Goal: Transaction & Acquisition: Obtain resource

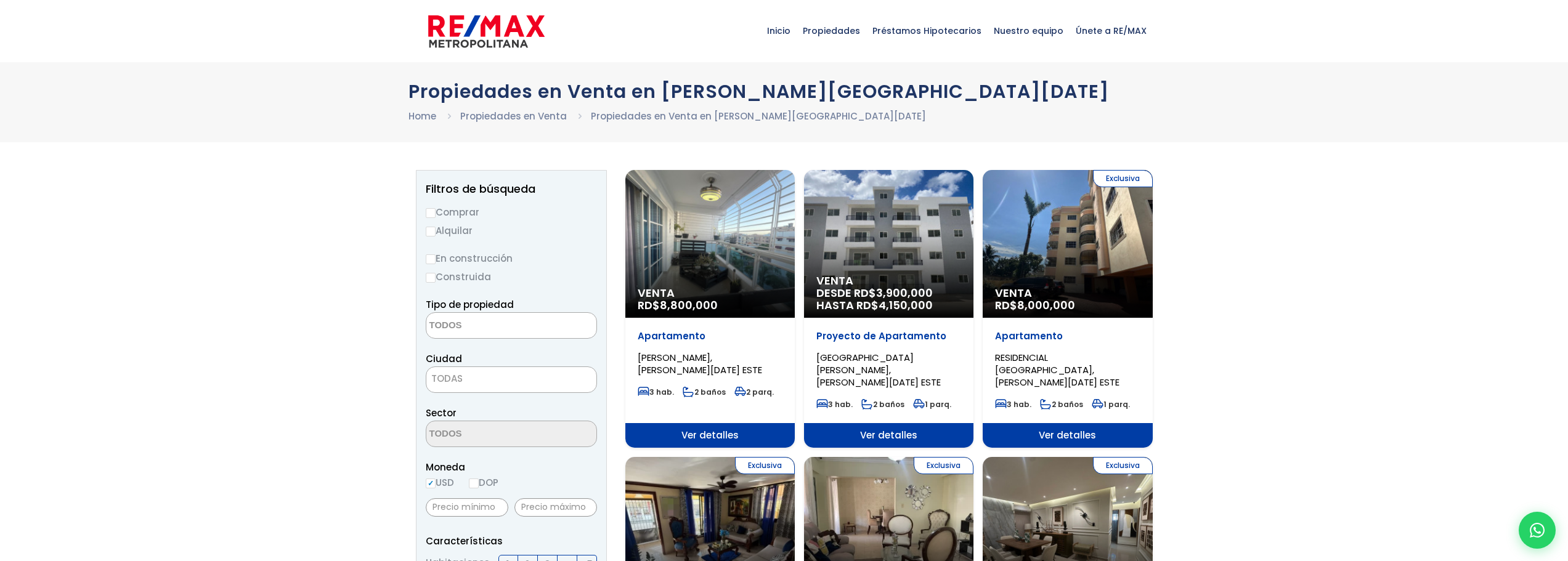
select select
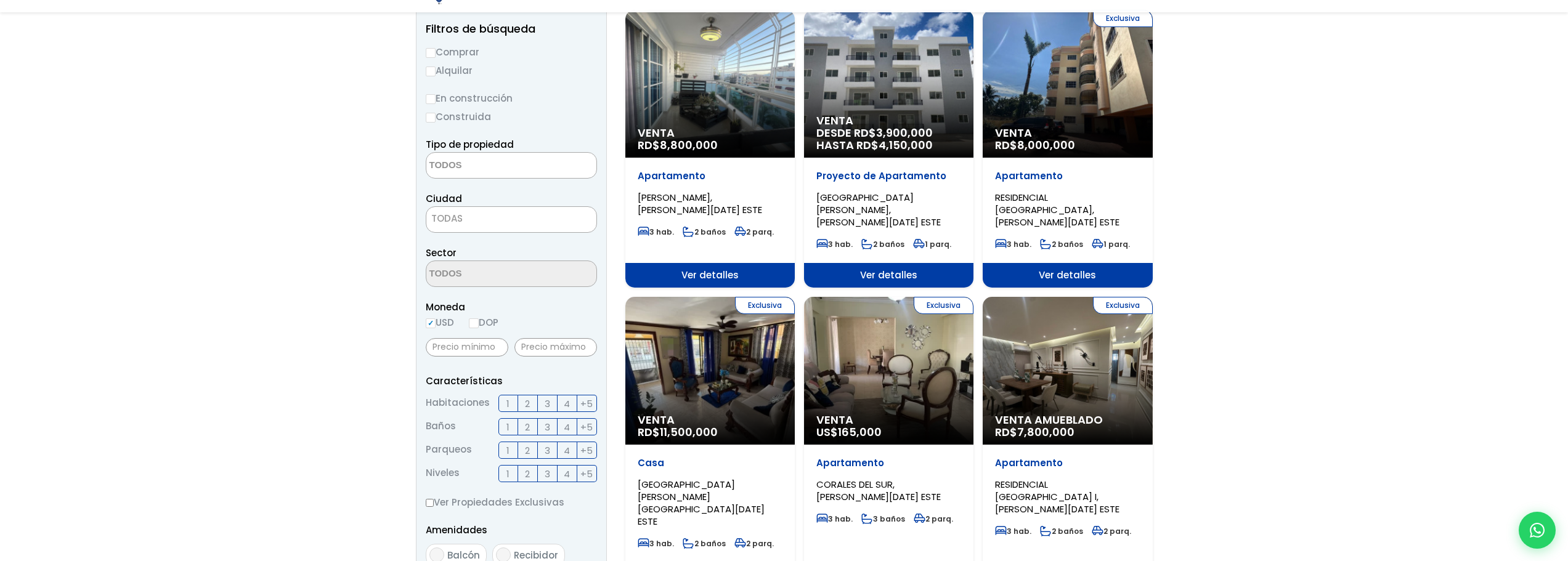
scroll to position [185, 0]
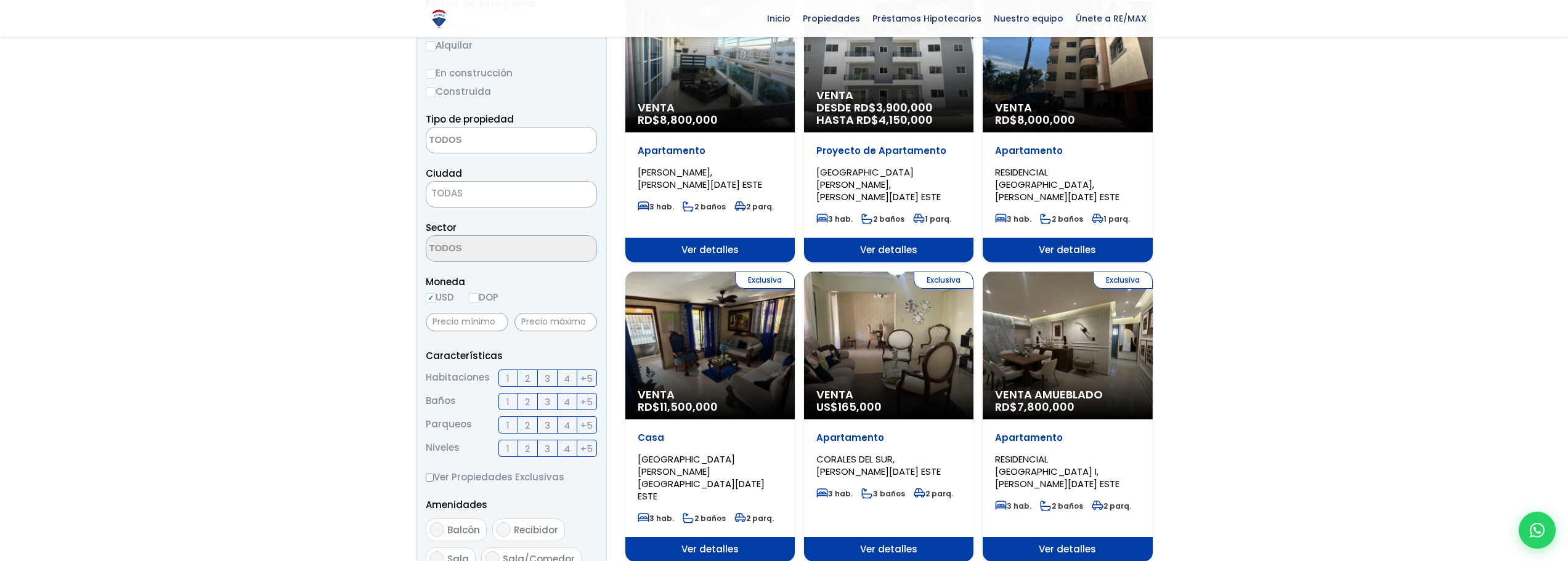
click at [483, 301] on label "DOP" at bounding box center [483, 298] width 29 height 15
click at [0, 0] on input "DOP" at bounding box center [0, 0] width 0 height 0
click at [479, 301] on input "DOP" at bounding box center [473, 298] width 10 height 10
radio input "true"
click at [477, 321] on input "text" at bounding box center [466, 322] width 83 height 19
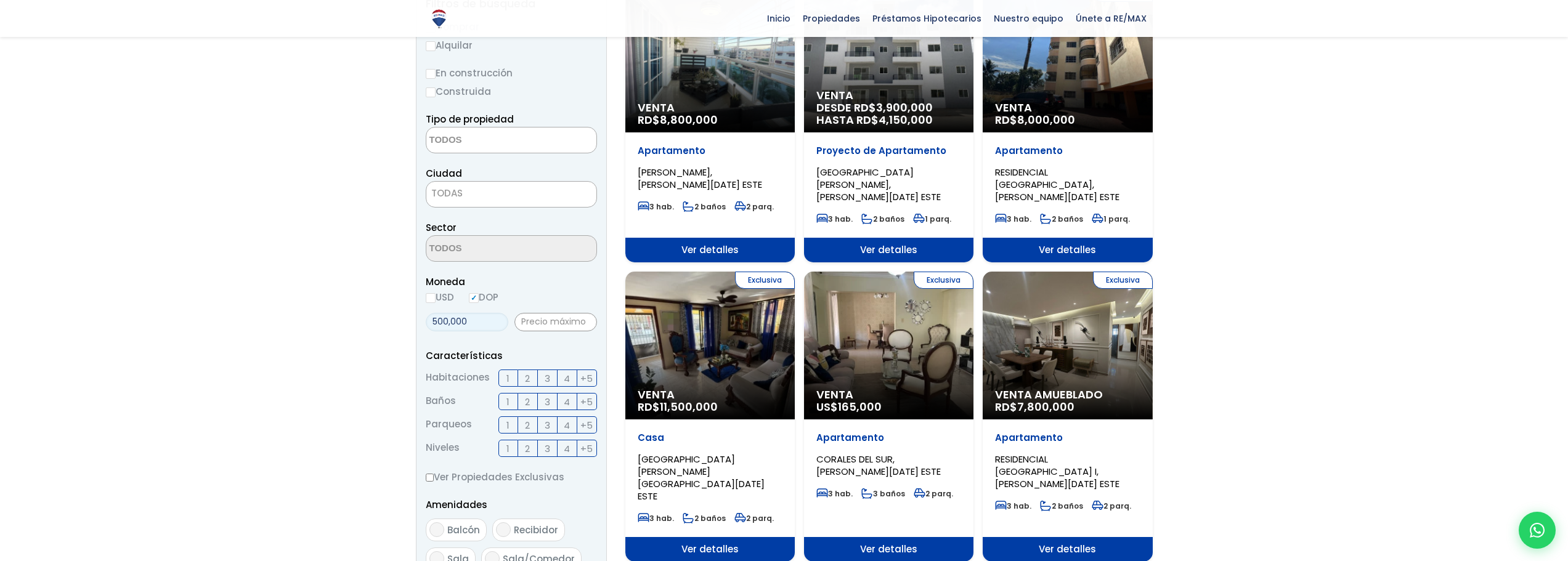
type input "500,000"
click at [545, 321] on input "text" at bounding box center [555, 322] width 83 height 19
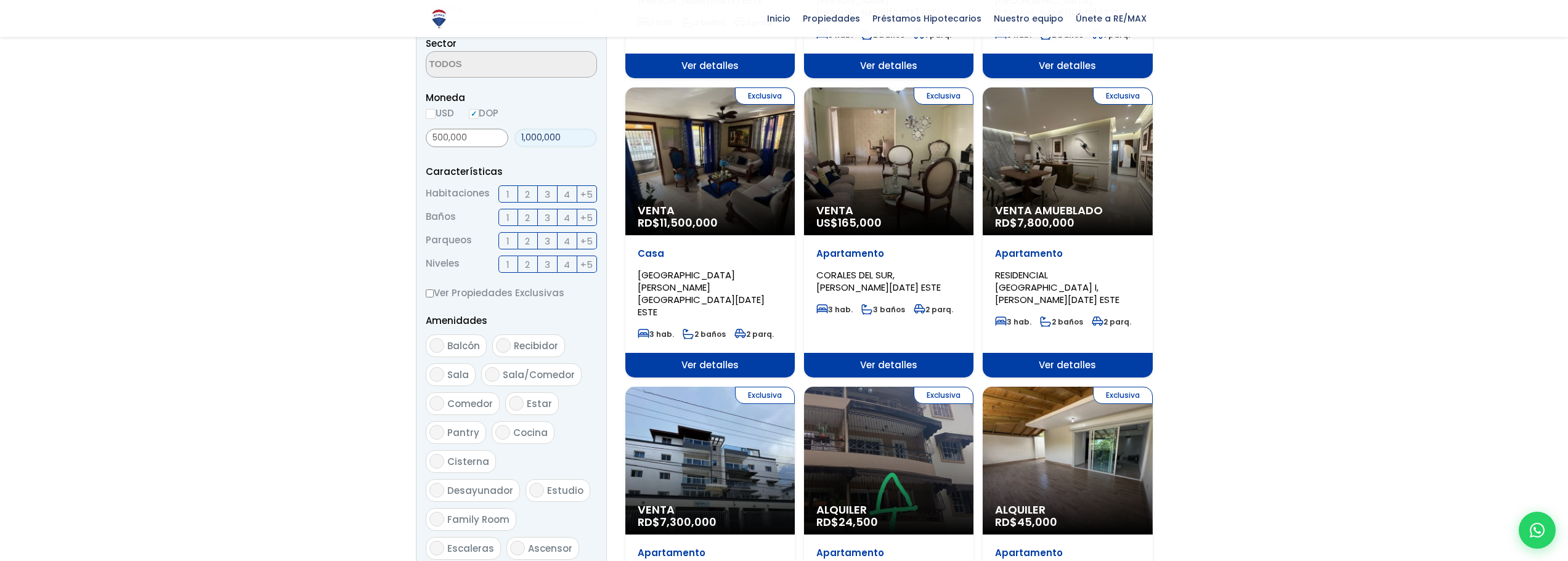
scroll to position [616, 0]
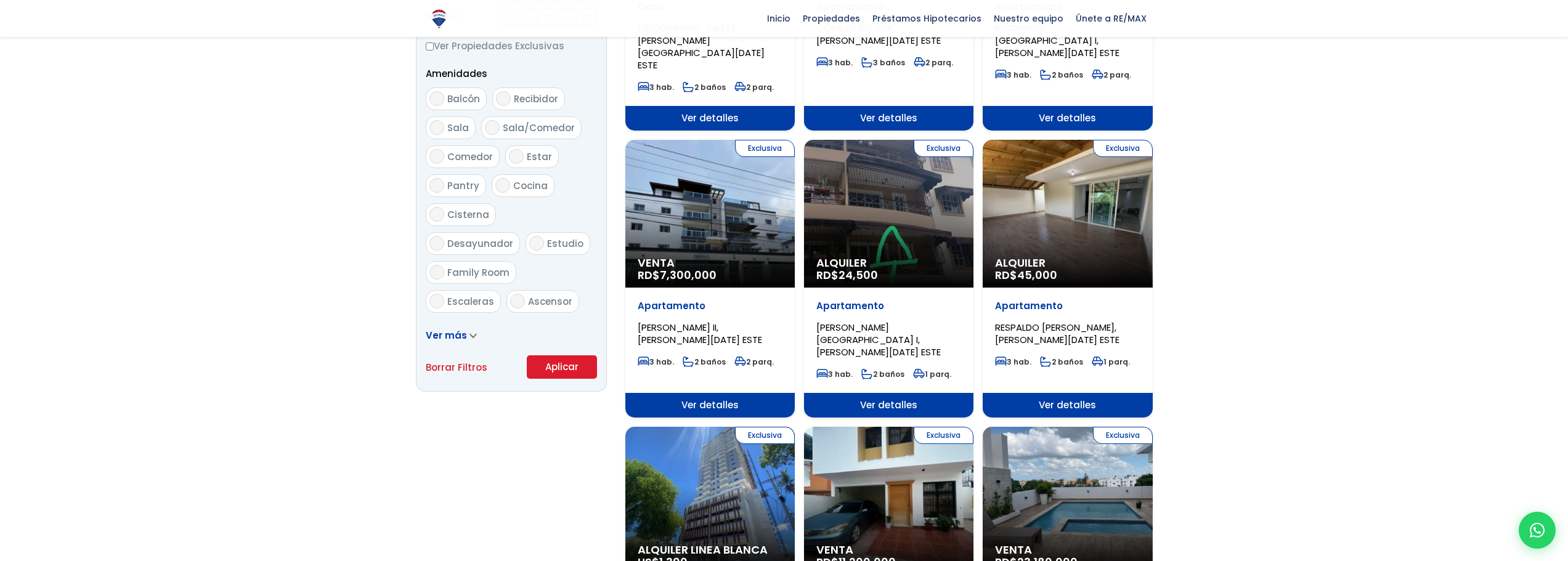
type input "1,000,000"
click at [559, 363] on button "Aplicar" at bounding box center [562, 367] width 70 height 23
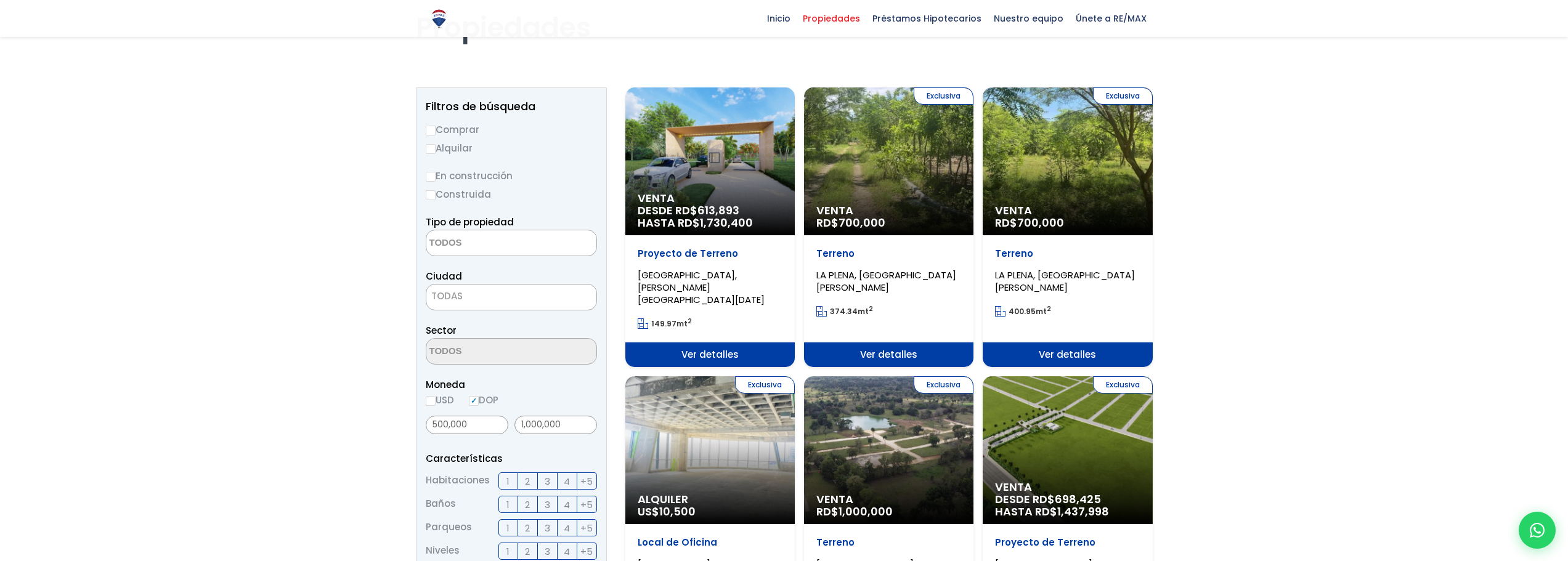
scroll to position [62, 0]
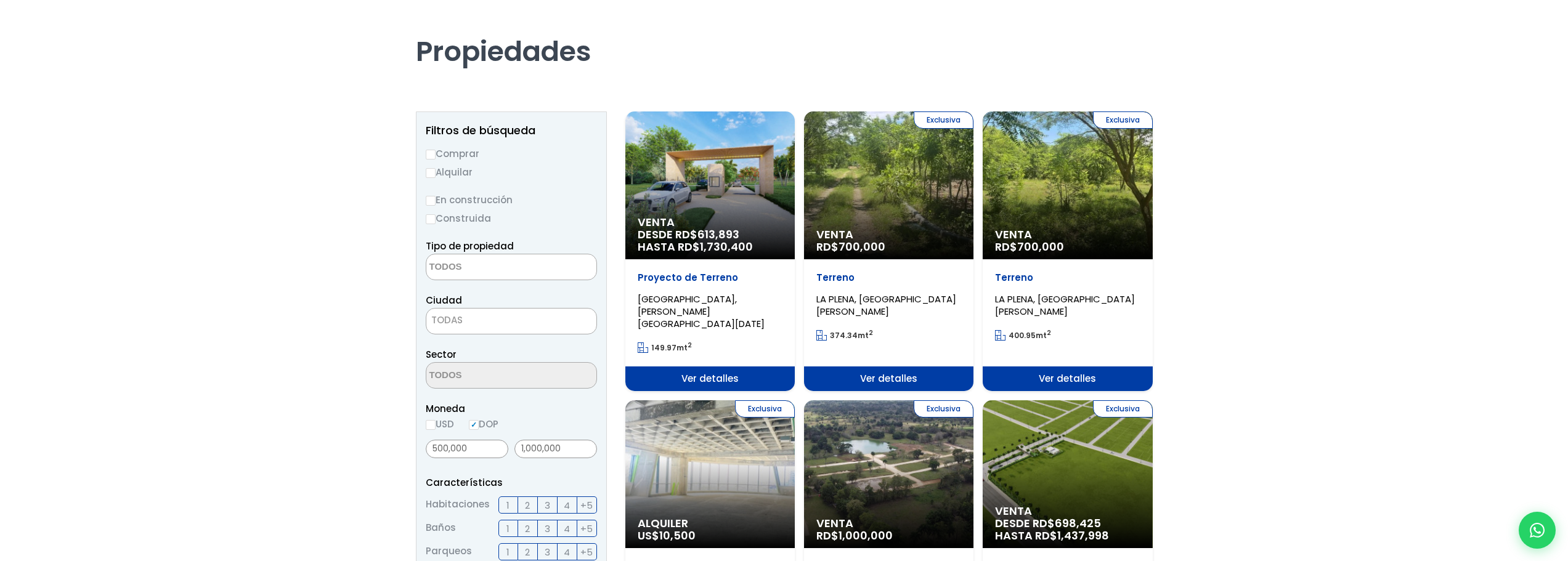
click at [456, 274] on textarea "Search" at bounding box center [486, 267] width 119 height 26
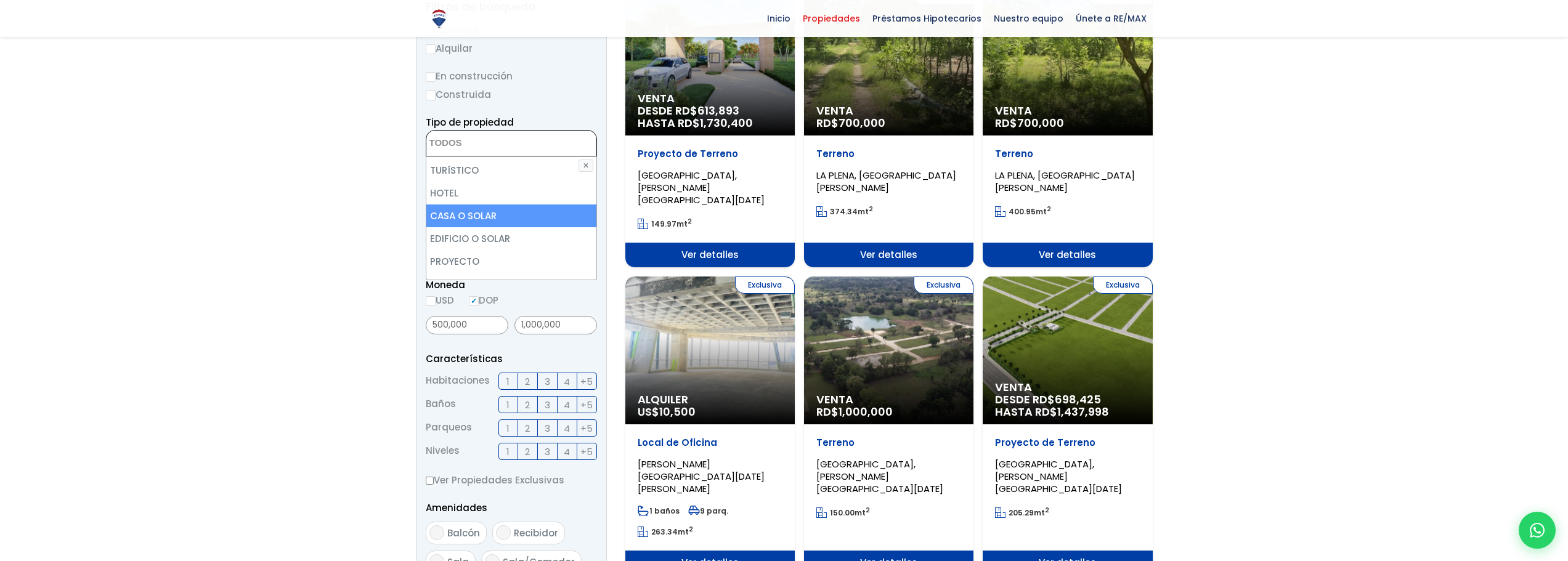
scroll to position [119, 0]
click at [466, 203] on li "EDIFICIO" at bounding box center [511, 208] width 170 height 22
select select "building"
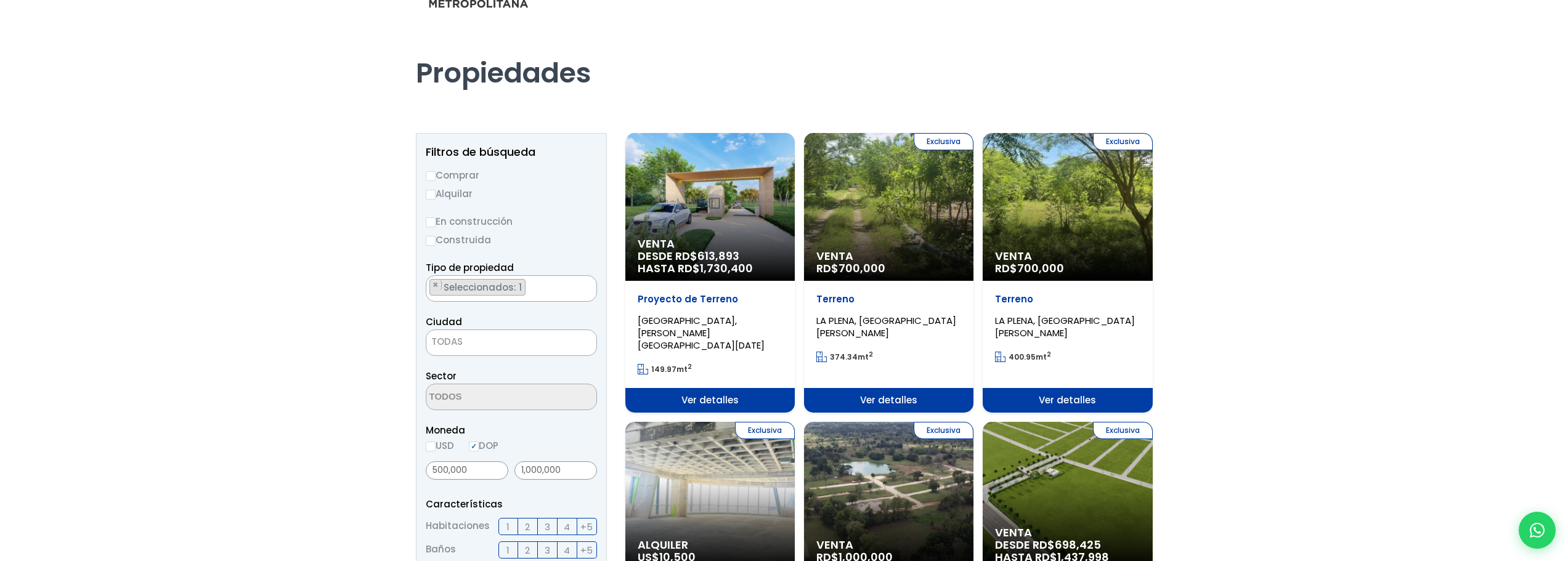
scroll to position [442, 0]
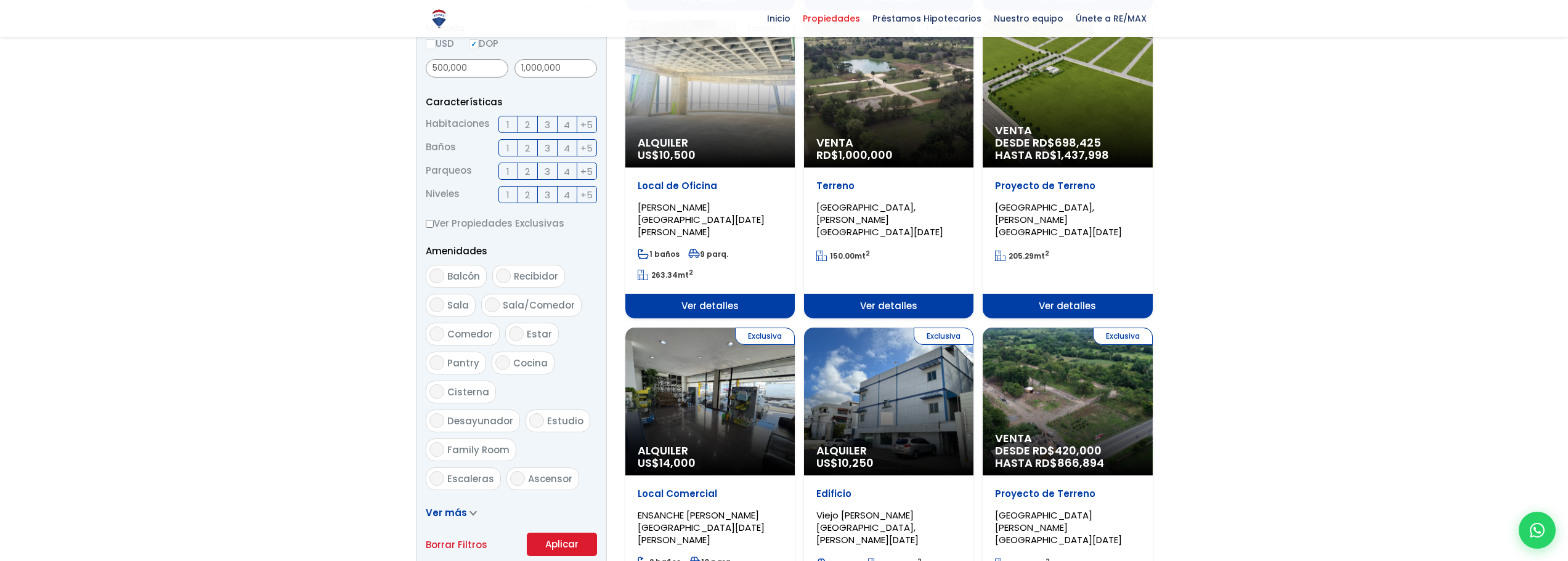
click at [555, 543] on button "Aplicar" at bounding box center [562, 545] width 70 height 23
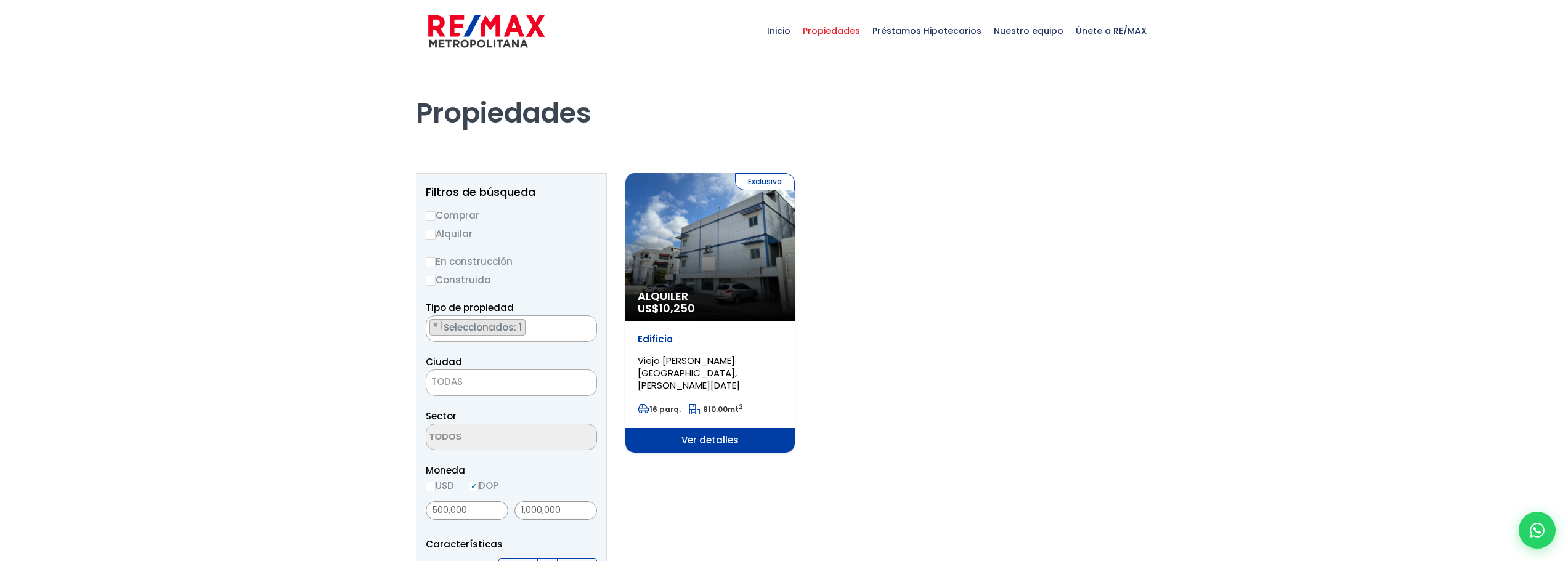
click at [708, 307] on p "Alquiler US$ 10,250" at bounding box center [710, 303] width 145 height 25
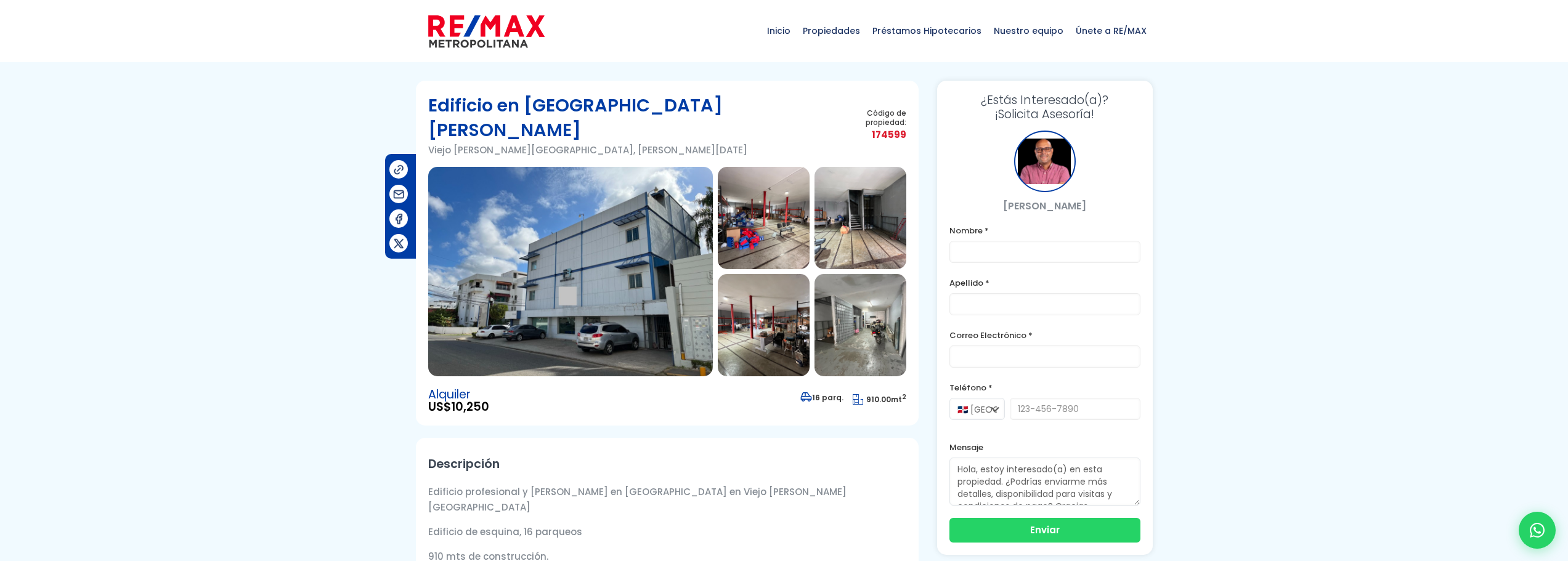
click at [753, 188] on img at bounding box center [763, 218] width 91 height 102
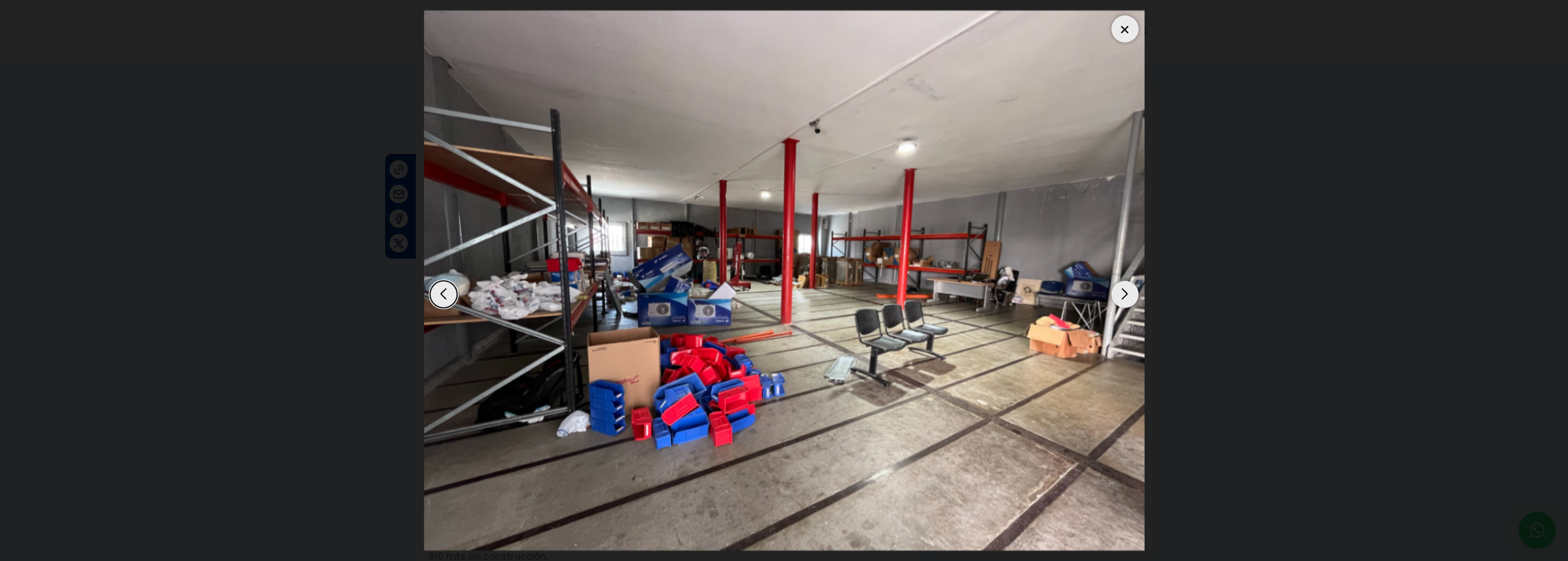
click at [1123, 296] on div "Next slide" at bounding box center [1124, 294] width 27 height 27
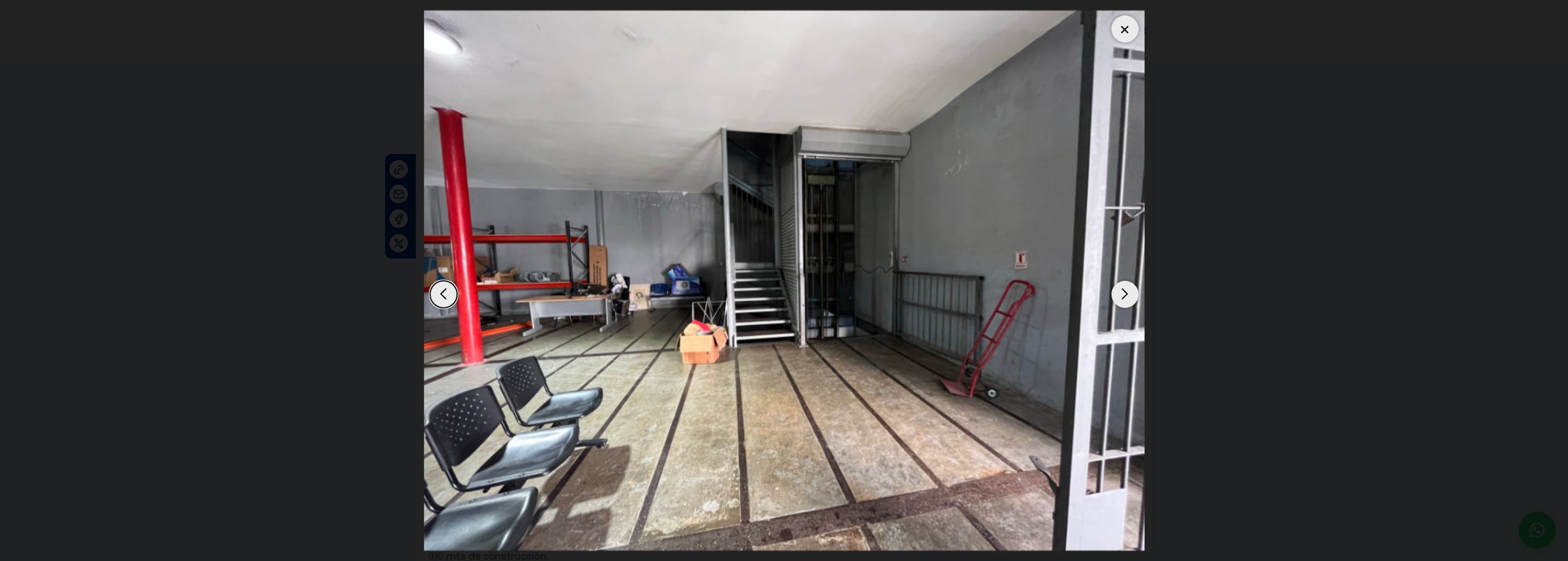
click at [1123, 296] on div "Next slide" at bounding box center [1124, 294] width 27 height 27
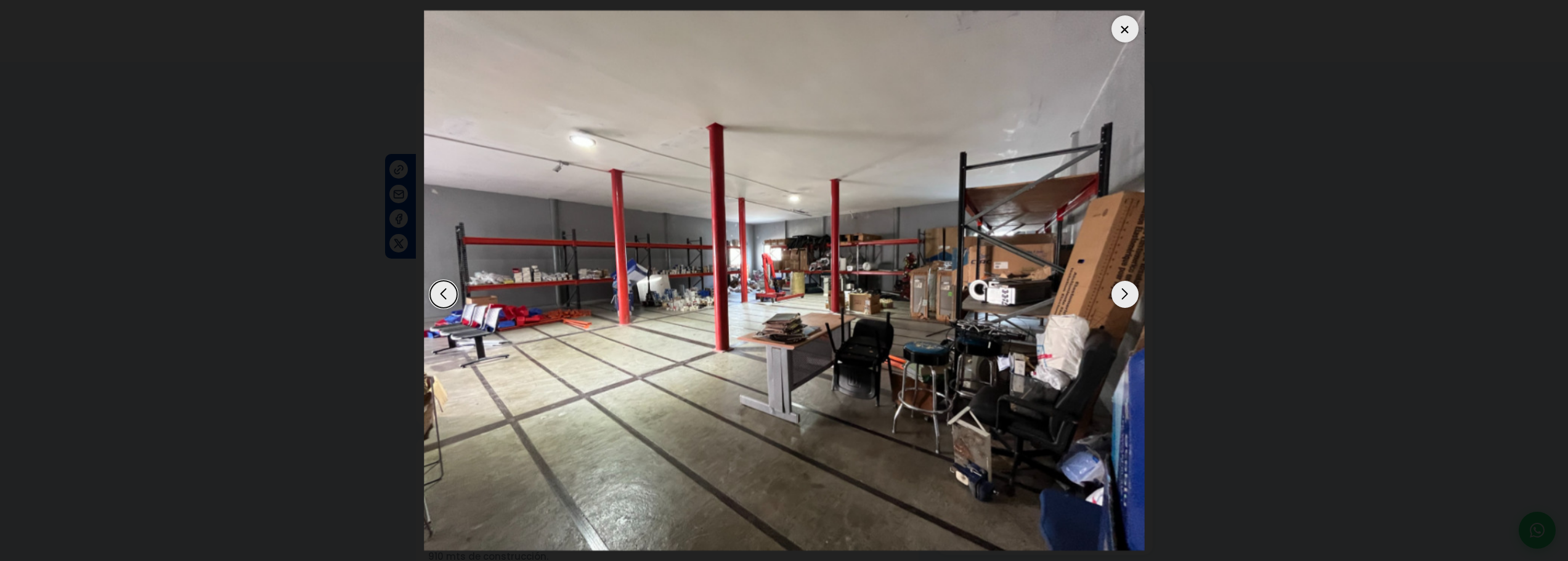
click at [1123, 296] on div "Next slide" at bounding box center [1124, 294] width 27 height 27
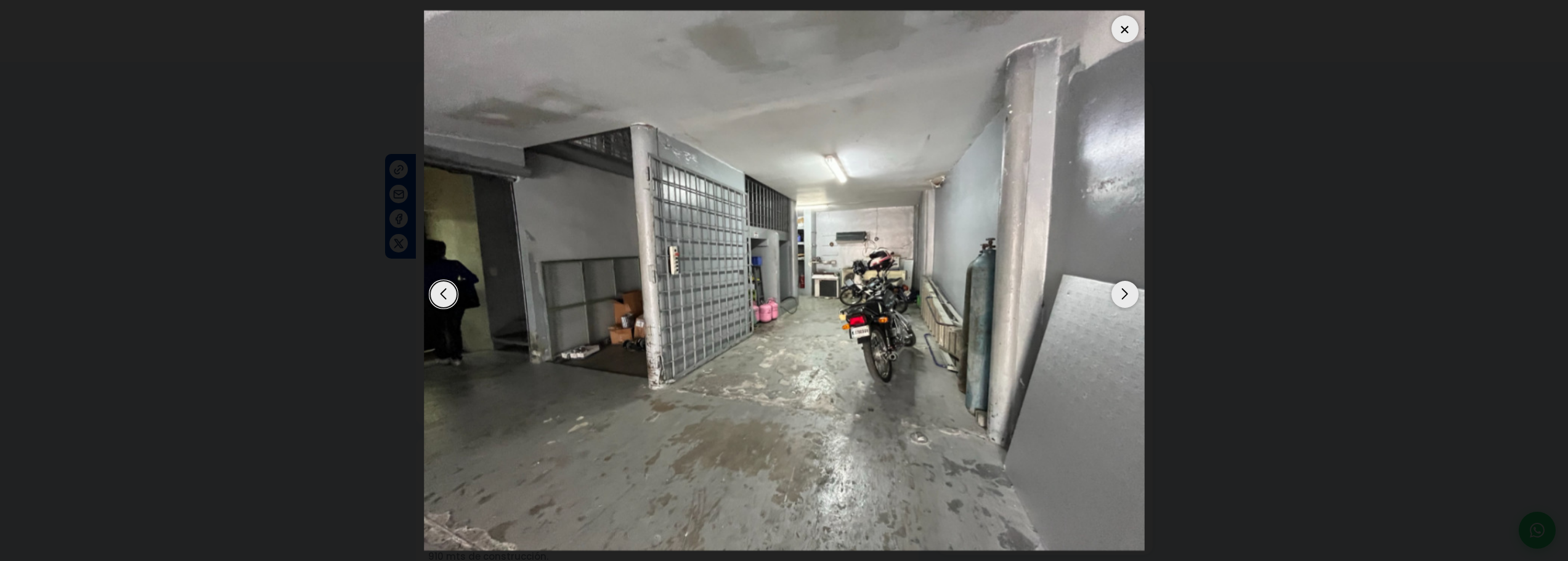
click at [1123, 295] on div "Next slide" at bounding box center [1124, 294] width 27 height 27
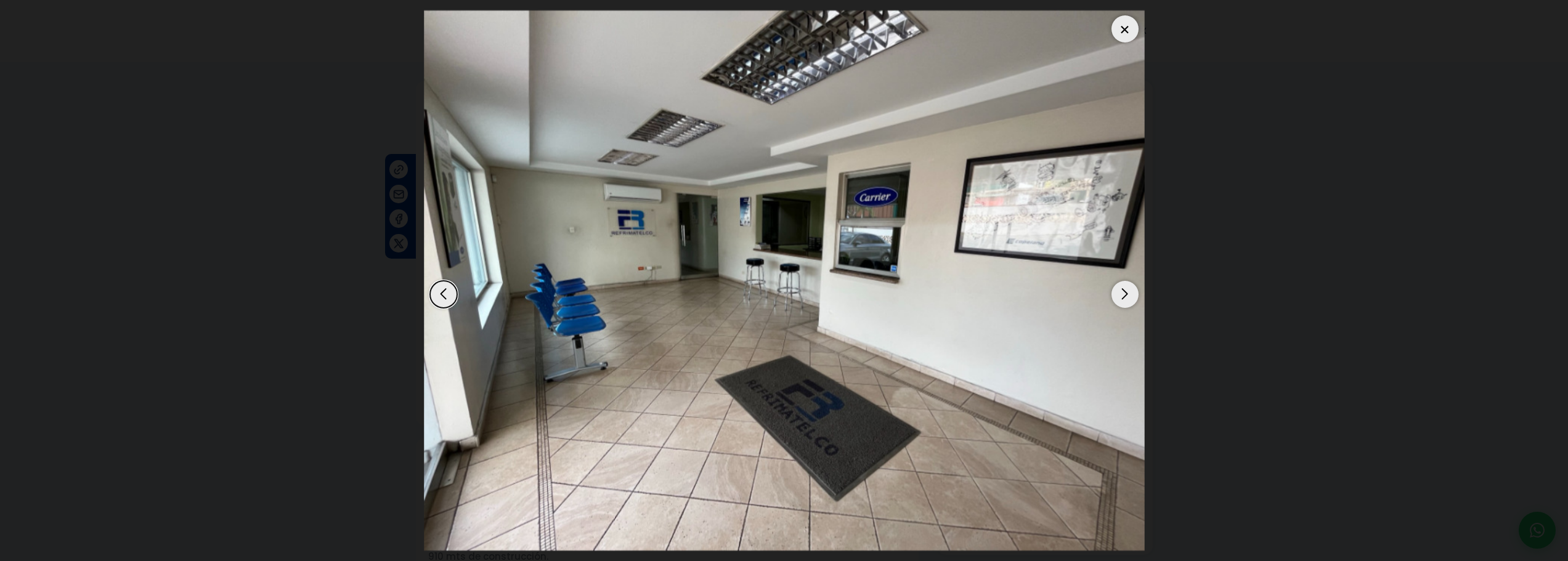
click at [1123, 294] on div "Next slide" at bounding box center [1124, 294] width 27 height 27
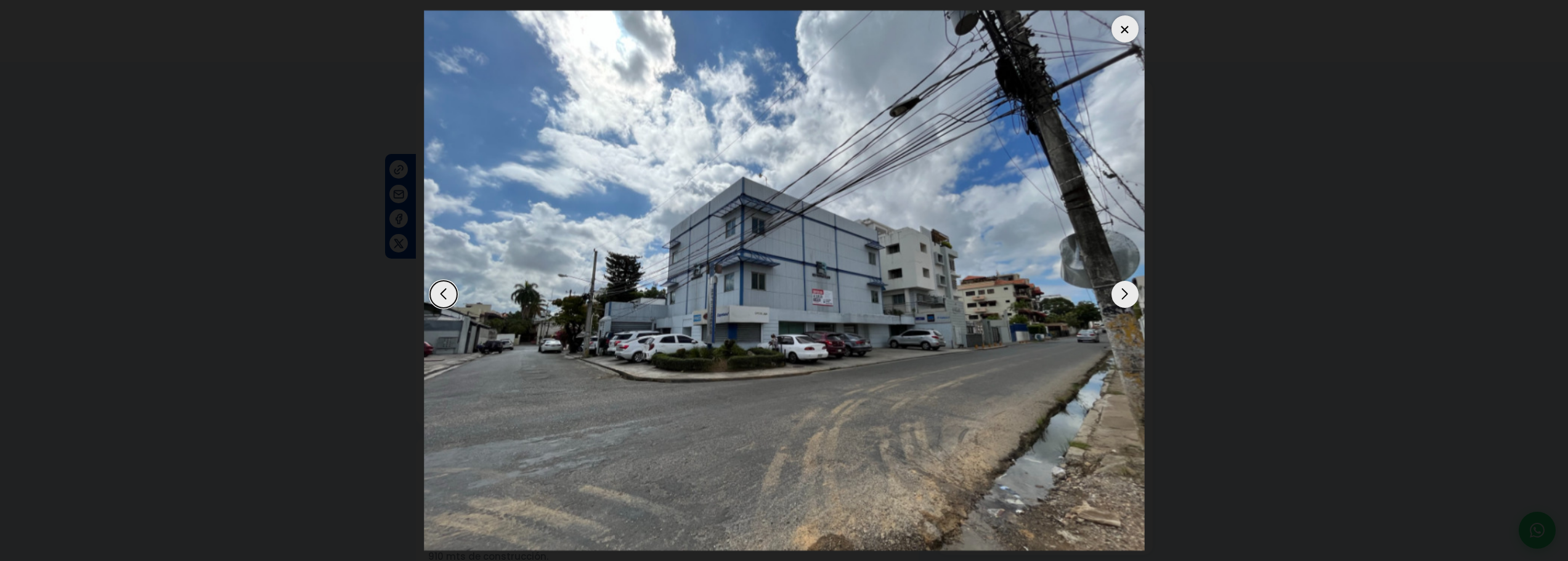
click at [1123, 294] on div "Next slide" at bounding box center [1124, 294] width 27 height 27
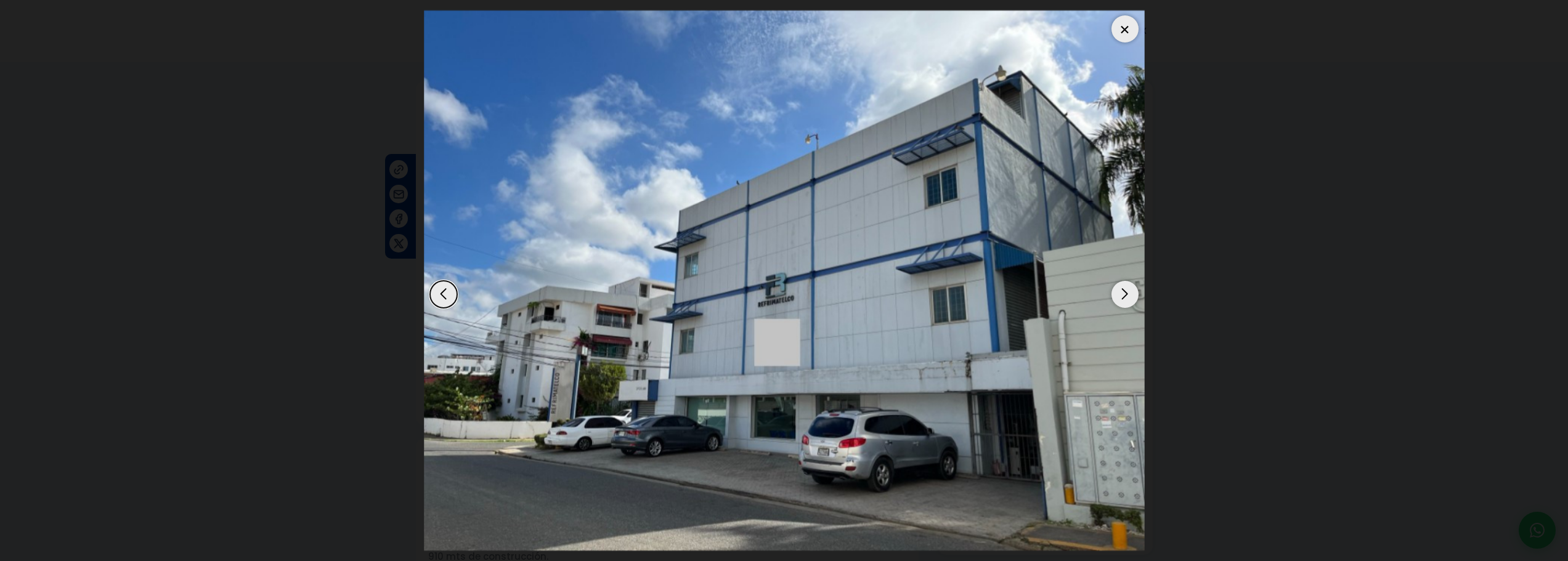
click at [1133, 298] on div "Next slide" at bounding box center [1124, 294] width 27 height 27
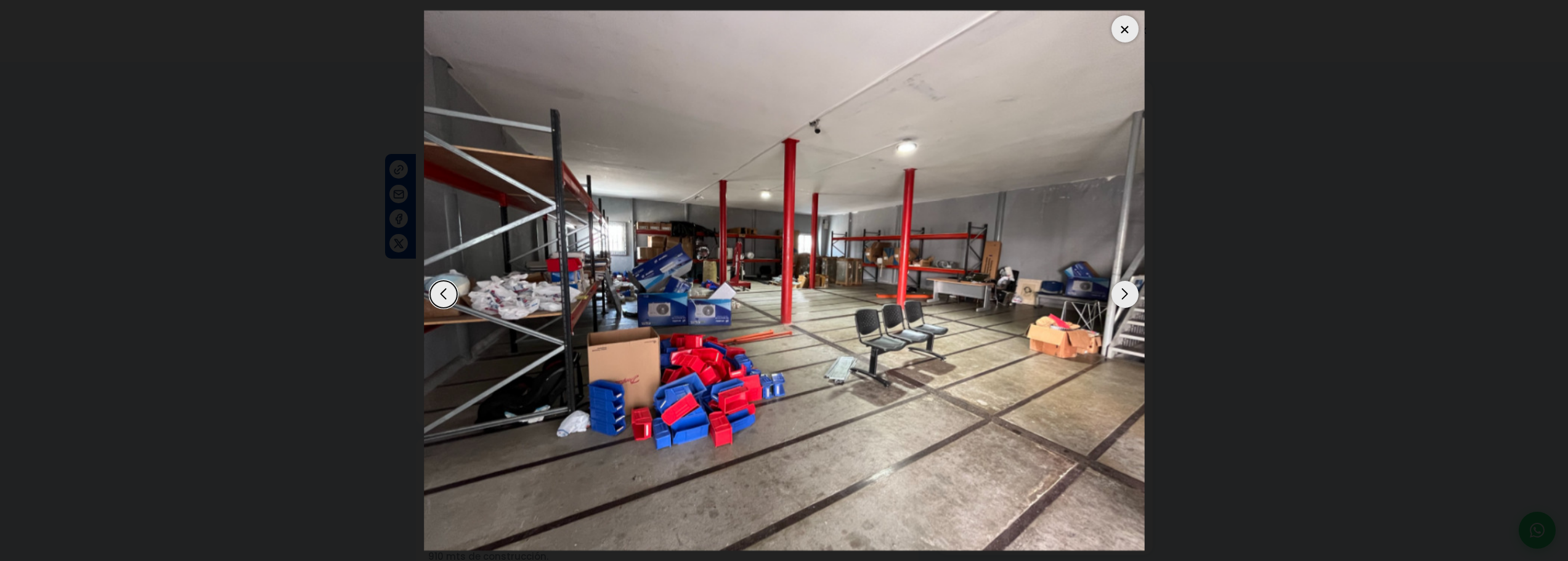
click at [1119, 302] on div "Next slide" at bounding box center [1124, 294] width 27 height 27
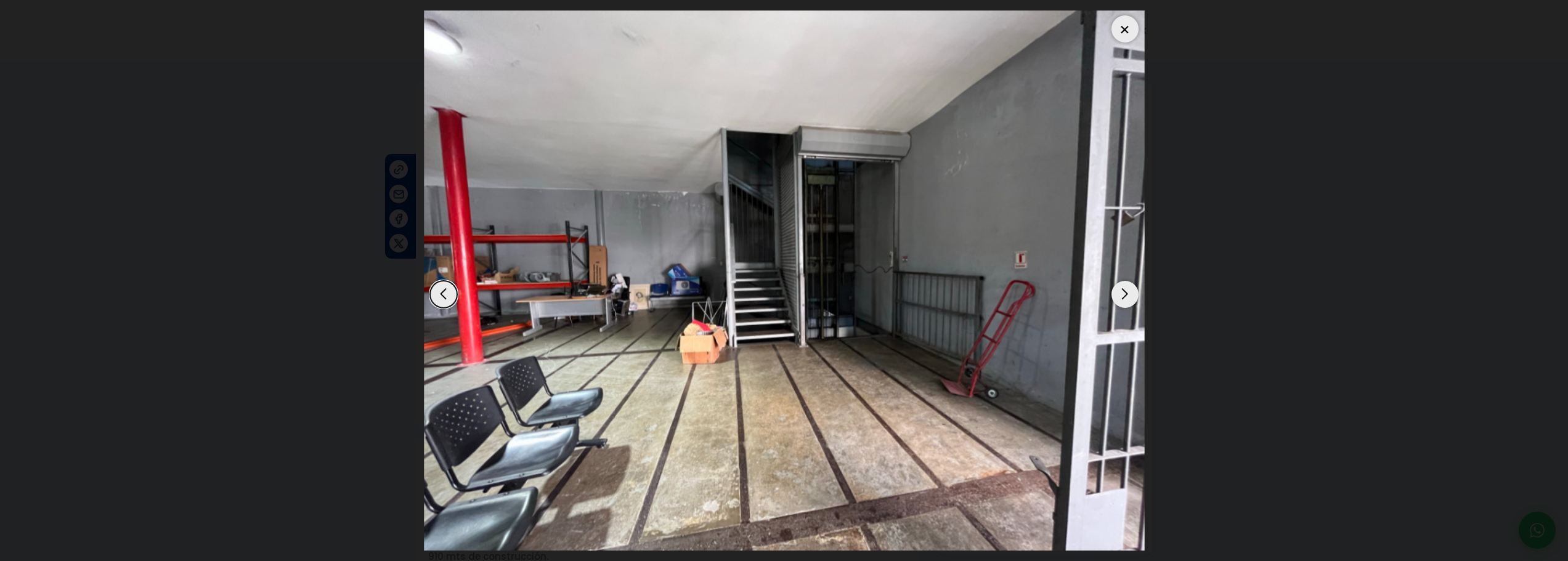
click at [414, 347] on dialog at bounding box center [784, 280] width 739 height 561
drag, startPoint x: 262, startPoint y: 315, endPoint x: 281, endPoint y: 296, distance: 26.9
click at [414, 315] on dialog at bounding box center [784, 280] width 739 height 561
click at [1138, 19] on img "3 / 7" at bounding box center [784, 281] width 720 height 541
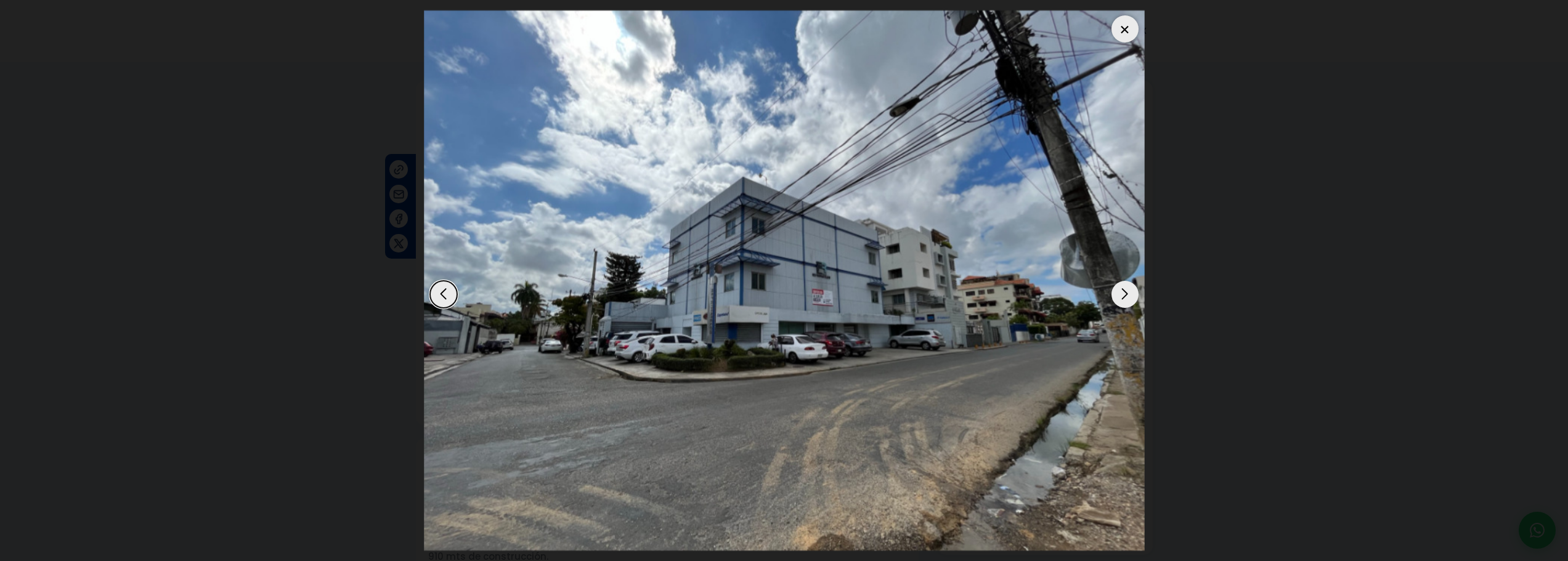
click at [1119, 28] on div at bounding box center [1124, 29] width 27 height 27
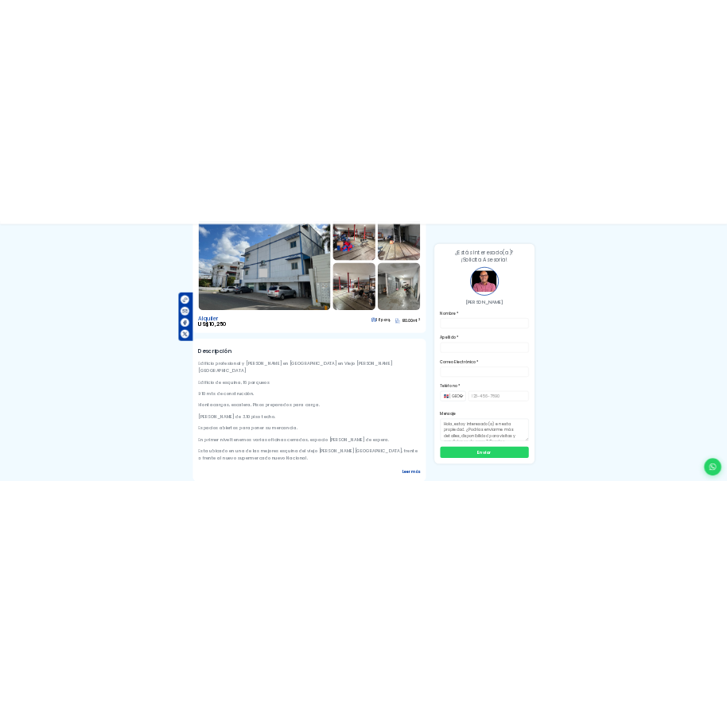
scroll to position [239, 0]
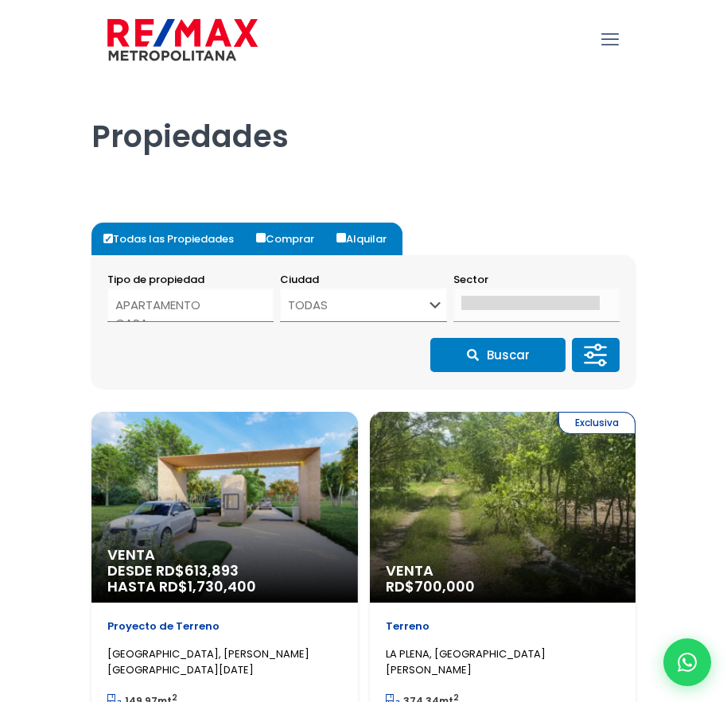
select select
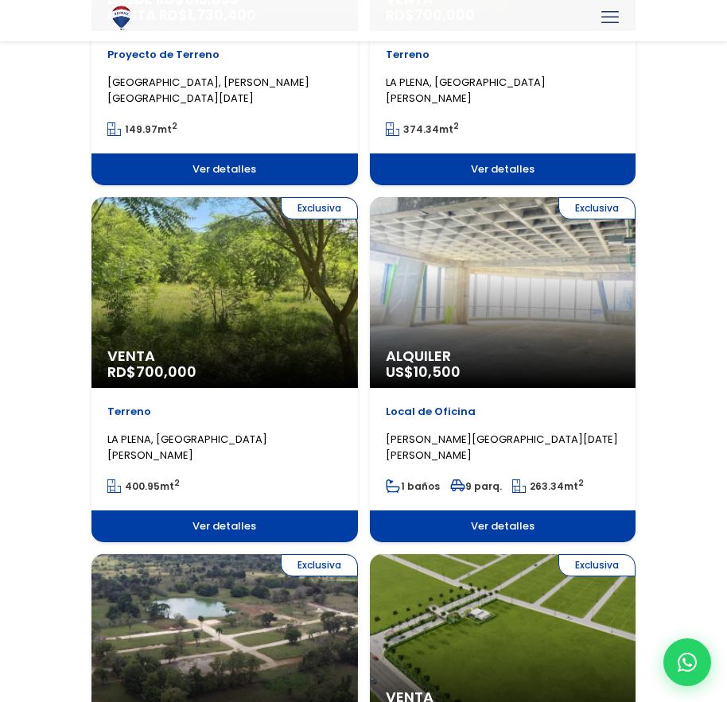
scroll to position [570, 0]
